Goal: Task Accomplishment & Management: Manage account settings

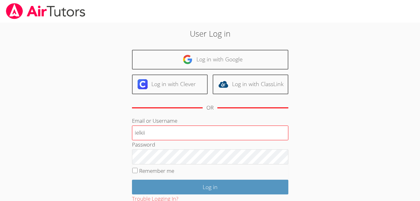
type input "ielkii"
click at [134, 176] on fieldset "Remember me" at bounding box center [210, 172] width 156 height 16
click at [136, 171] on input "Remember me" at bounding box center [134, 169] width 5 height 5
checkbox input "true"
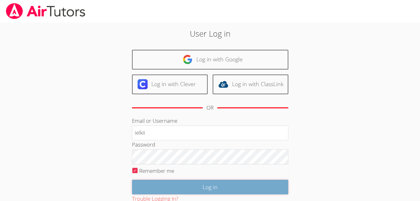
click at [161, 187] on input "Log in" at bounding box center [210, 186] width 156 height 15
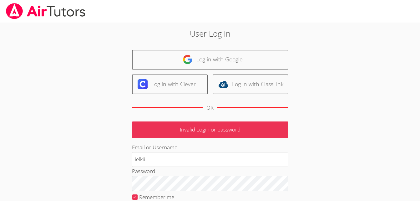
click at [65, 109] on div "User Log in Log in with Google Log in with Clever Log in with ClassLink OR Inva…" at bounding box center [209, 141] width 315 height 238
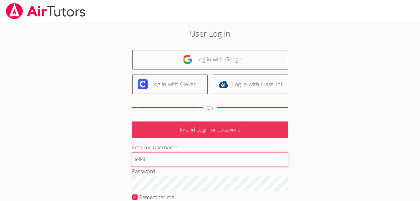
drag, startPoint x: 65, startPoint y: 109, endPoint x: 194, endPoint y: 157, distance: 137.3
click at [194, 157] on input "ielkii" at bounding box center [210, 159] width 156 height 15
type input "i"
type input "SADAF"
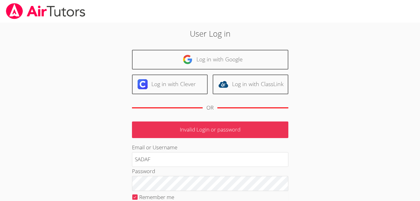
click at [196, 130] on p "Invalid Login or password" at bounding box center [210, 129] width 156 height 17
